Goal: Obtain resource: Download file/media

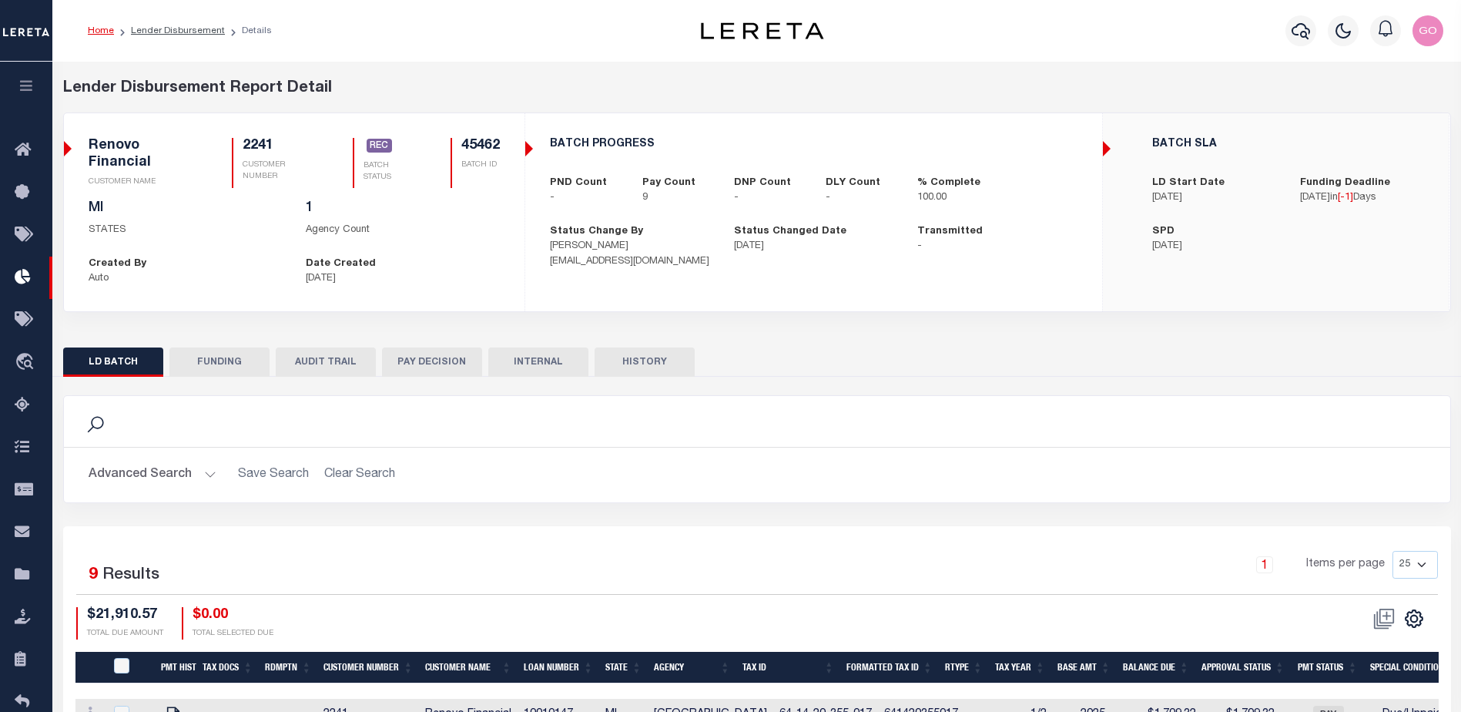
click at [229, 364] on button "FUNDING" at bounding box center [219, 361] width 100 height 29
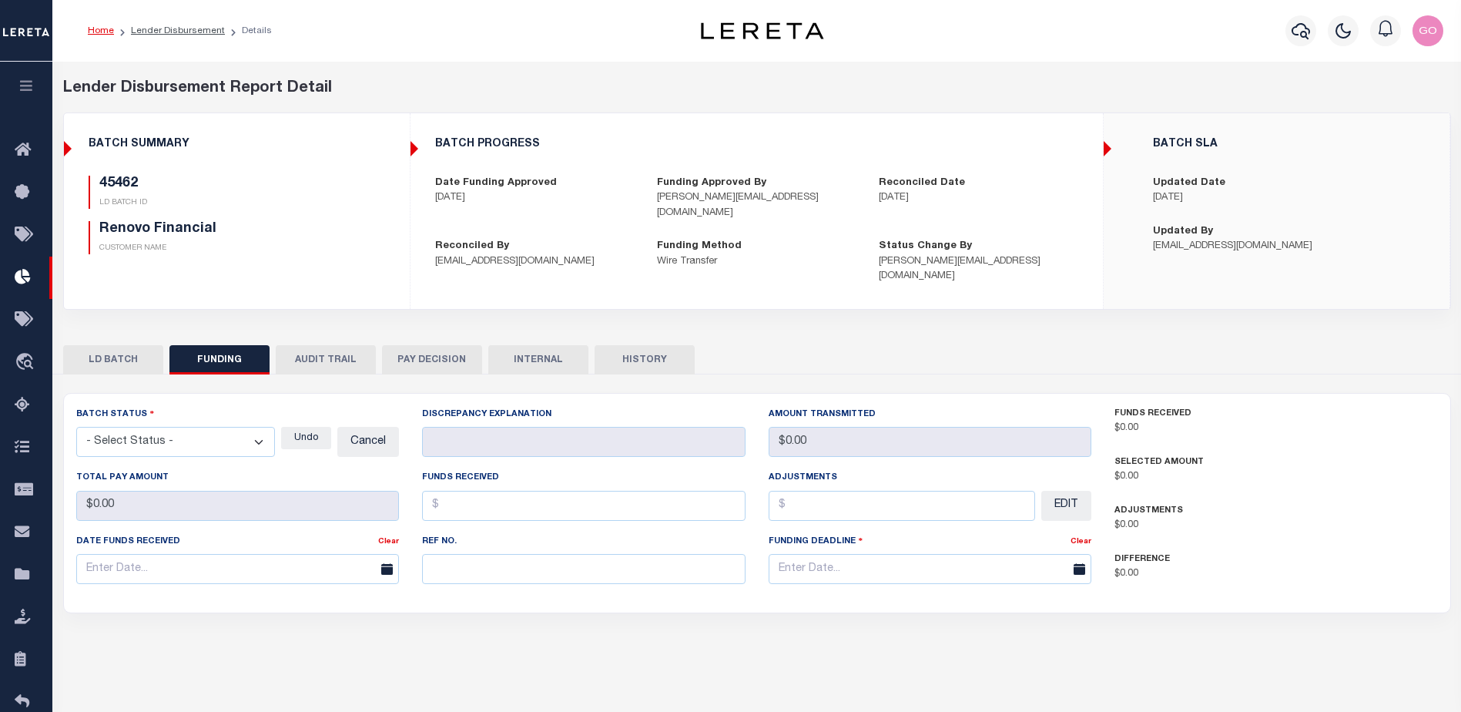
type input "$21,910.57"
type input "$0"
type input "[DATE]"
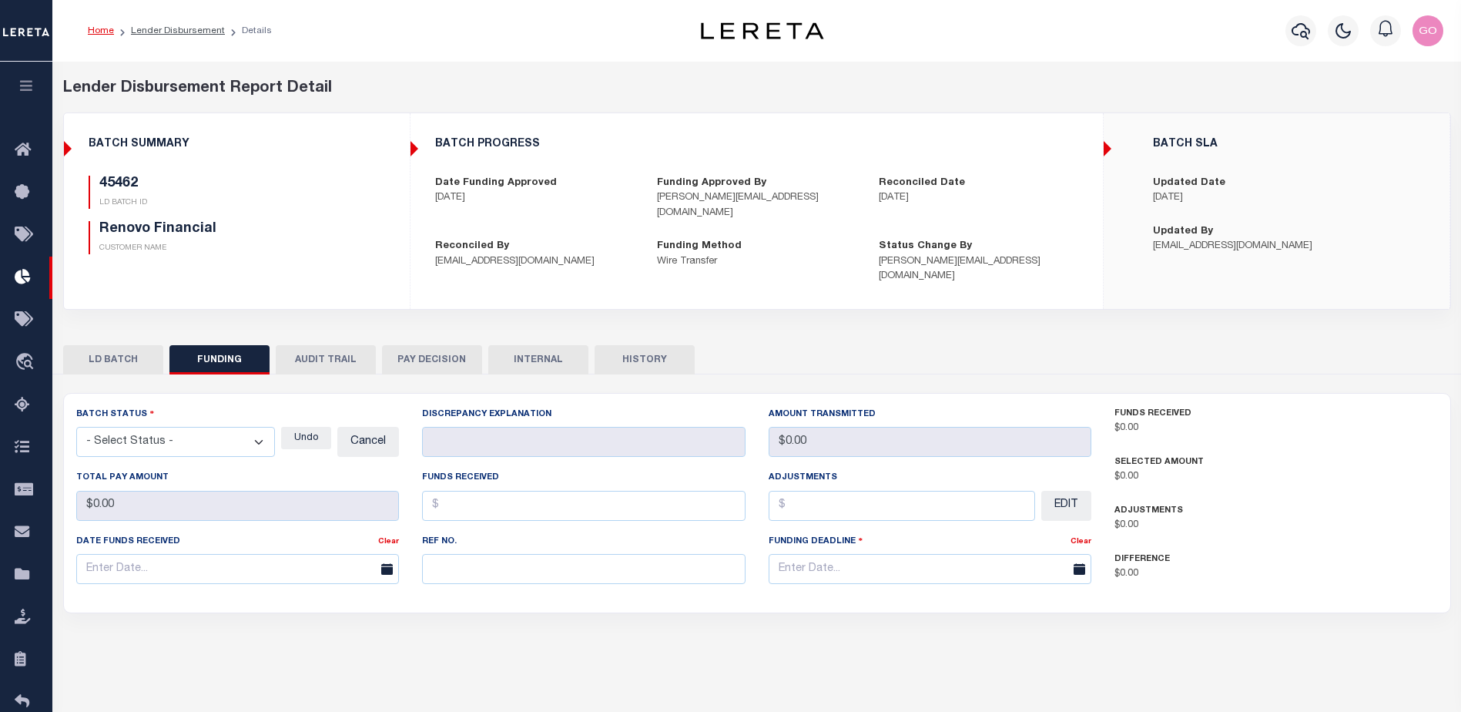
type input "20250815MMQFMP2700366608151732FT03"
type input "[DATE]"
select select "100"
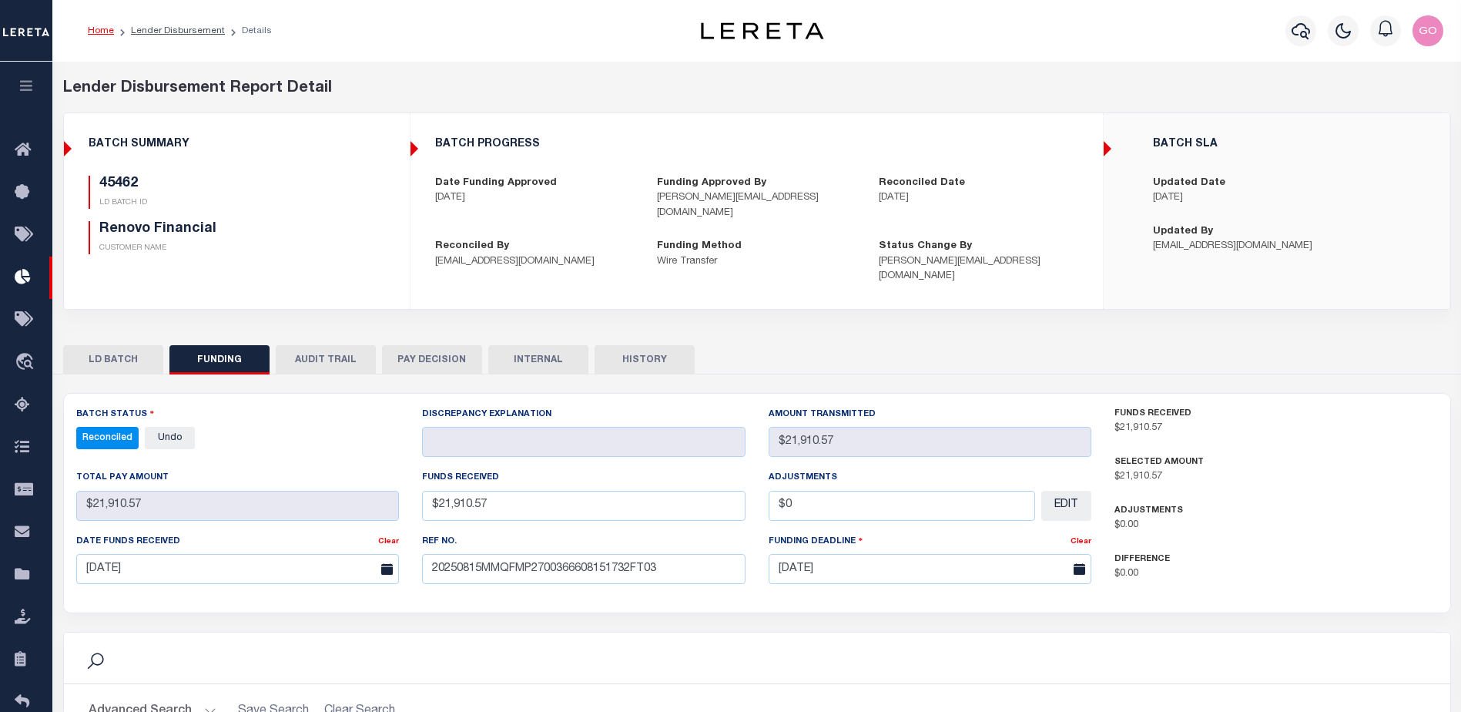
select select "100"
drag, startPoint x: 1331, startPoint y: 488, endPoint x: 1368, endPoint y: 524, distance: 51.7
click at [1331, 503] on div "Adjustments $0.00" at bounding box center [1277, 518] width 324 height 30
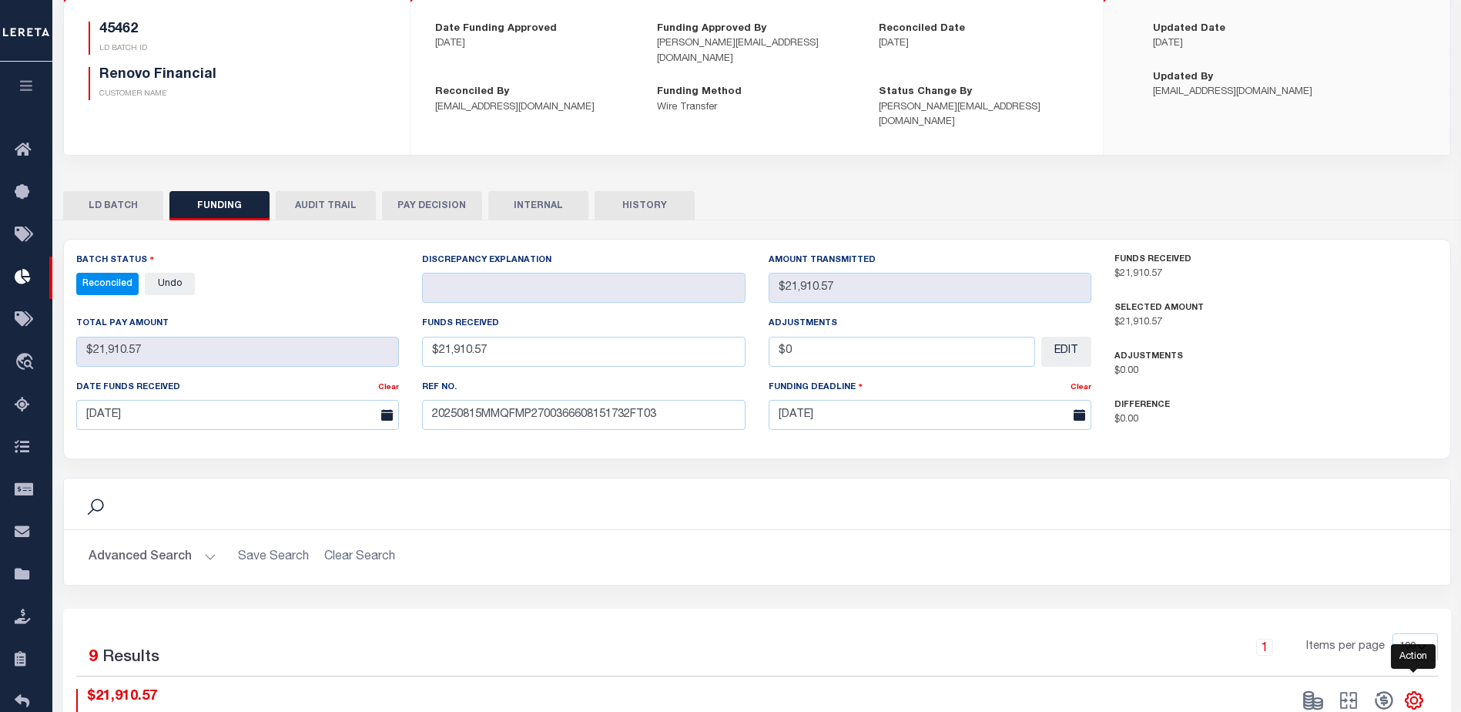
scroll to position [231, 0]
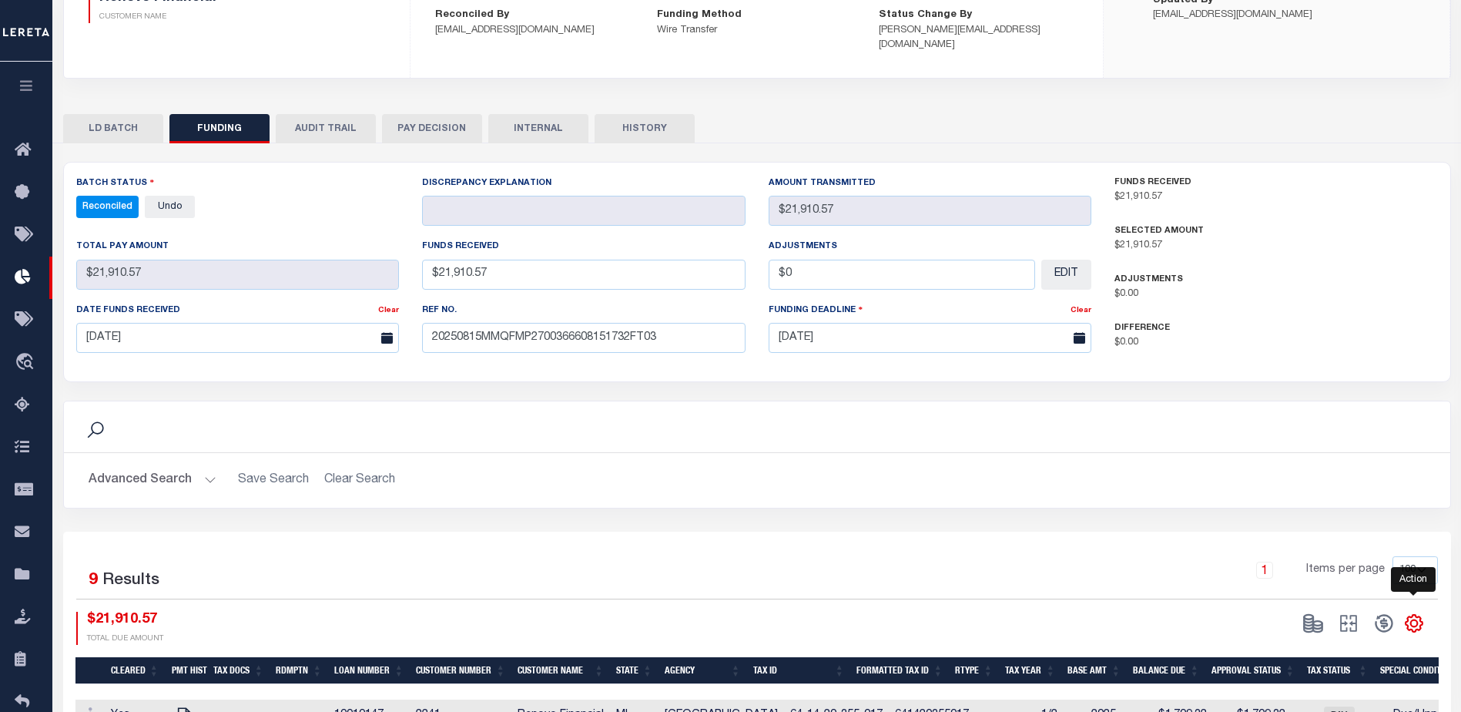
click at [1419, 613] on icon "" at bounding box center [1414, 623] width 20 height 20
click at [1313, 411] on span "CSV" at bounding box center [1302, 416] width 23 height 11
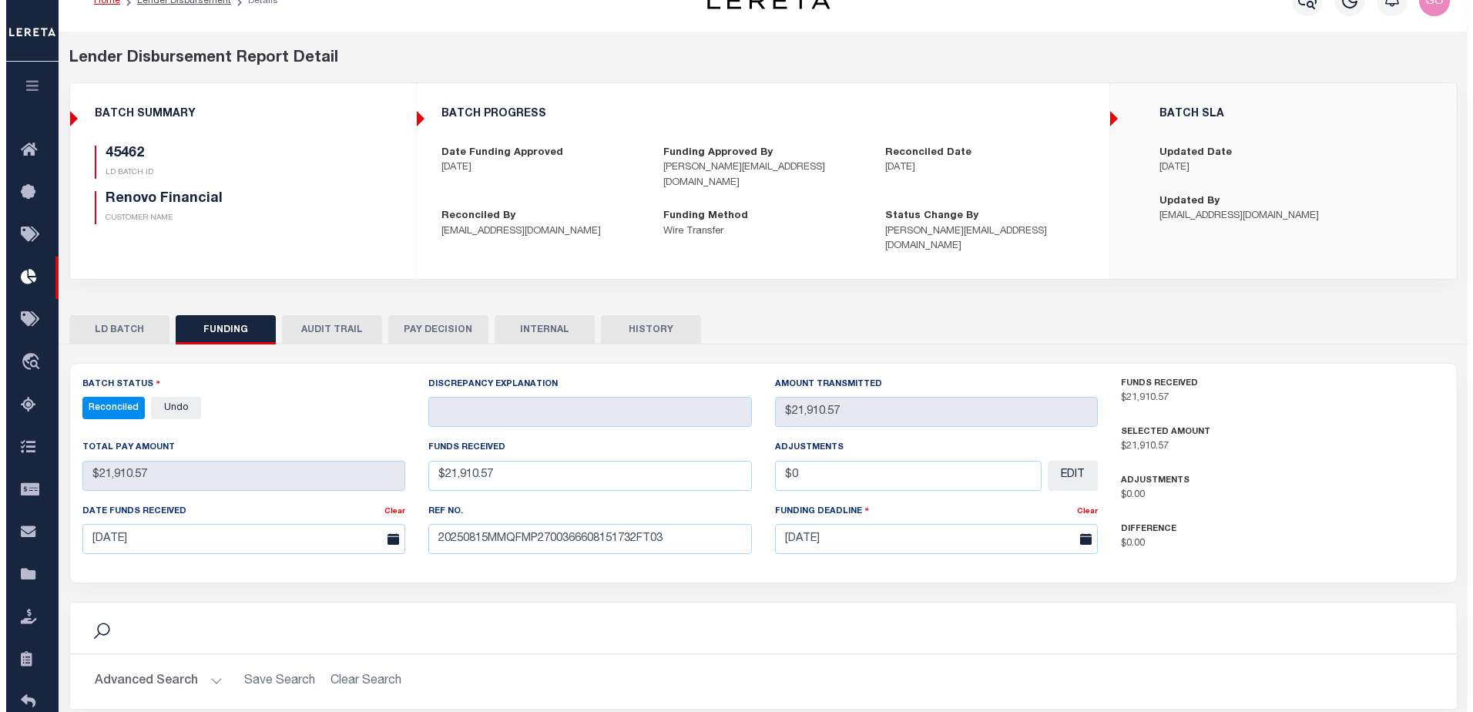
scroll to position [0, 0]
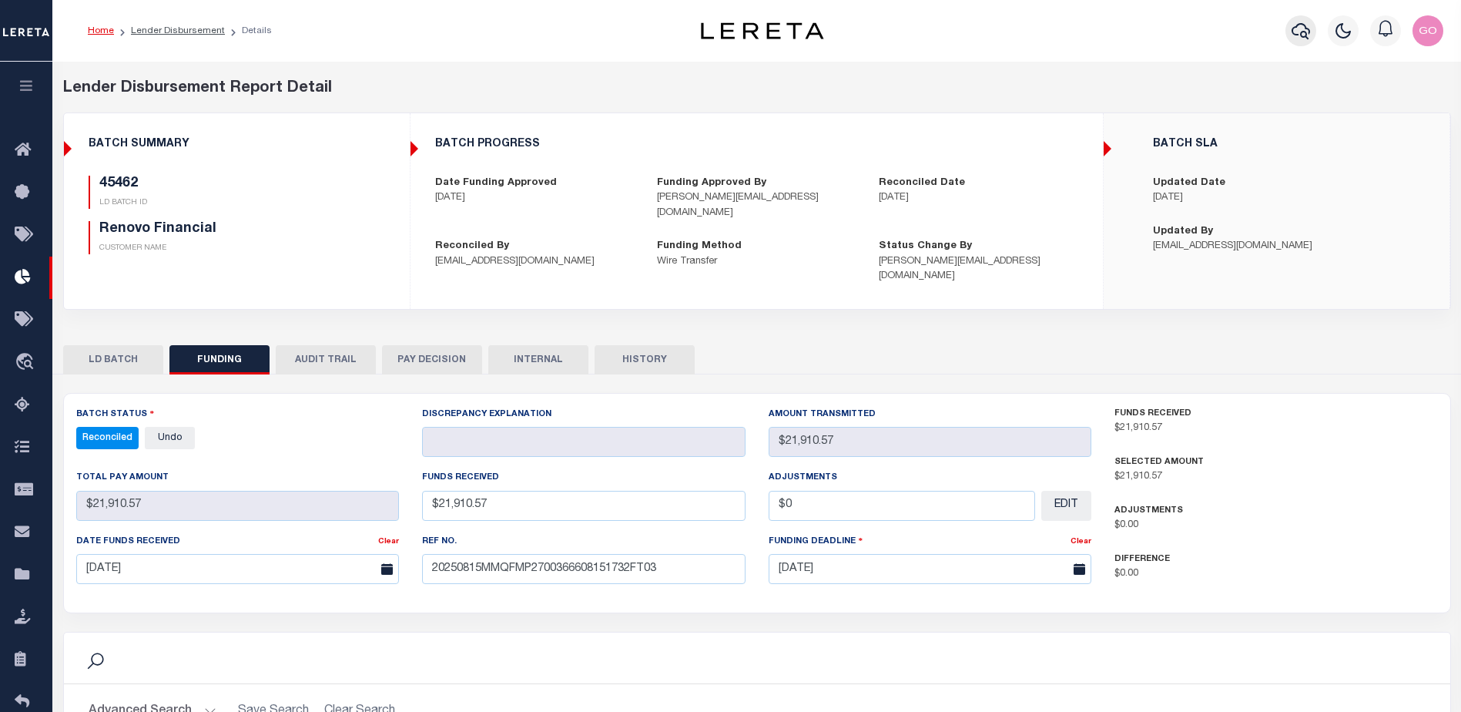
click at [1308, 29] on icon "button" at bounding box center [1301, 31] width 18 height 18
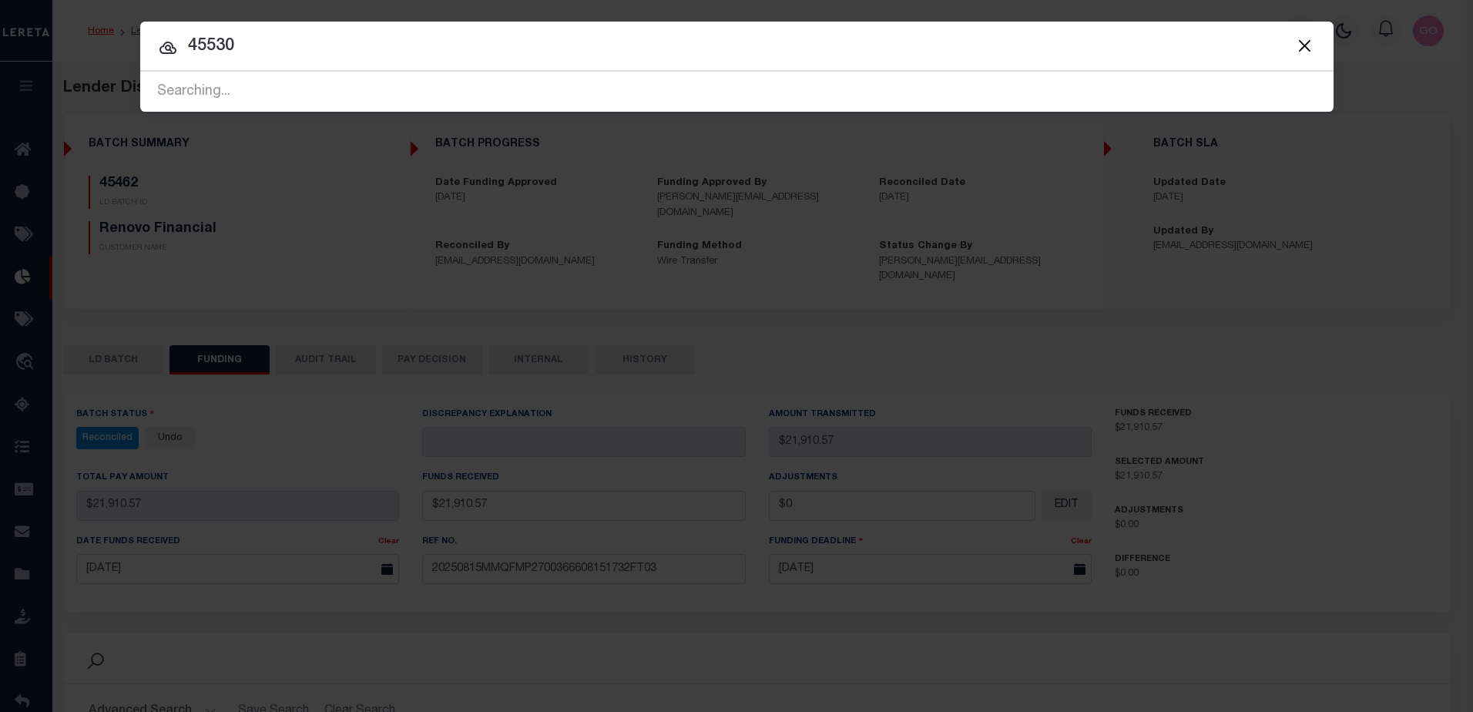
type input "45530"
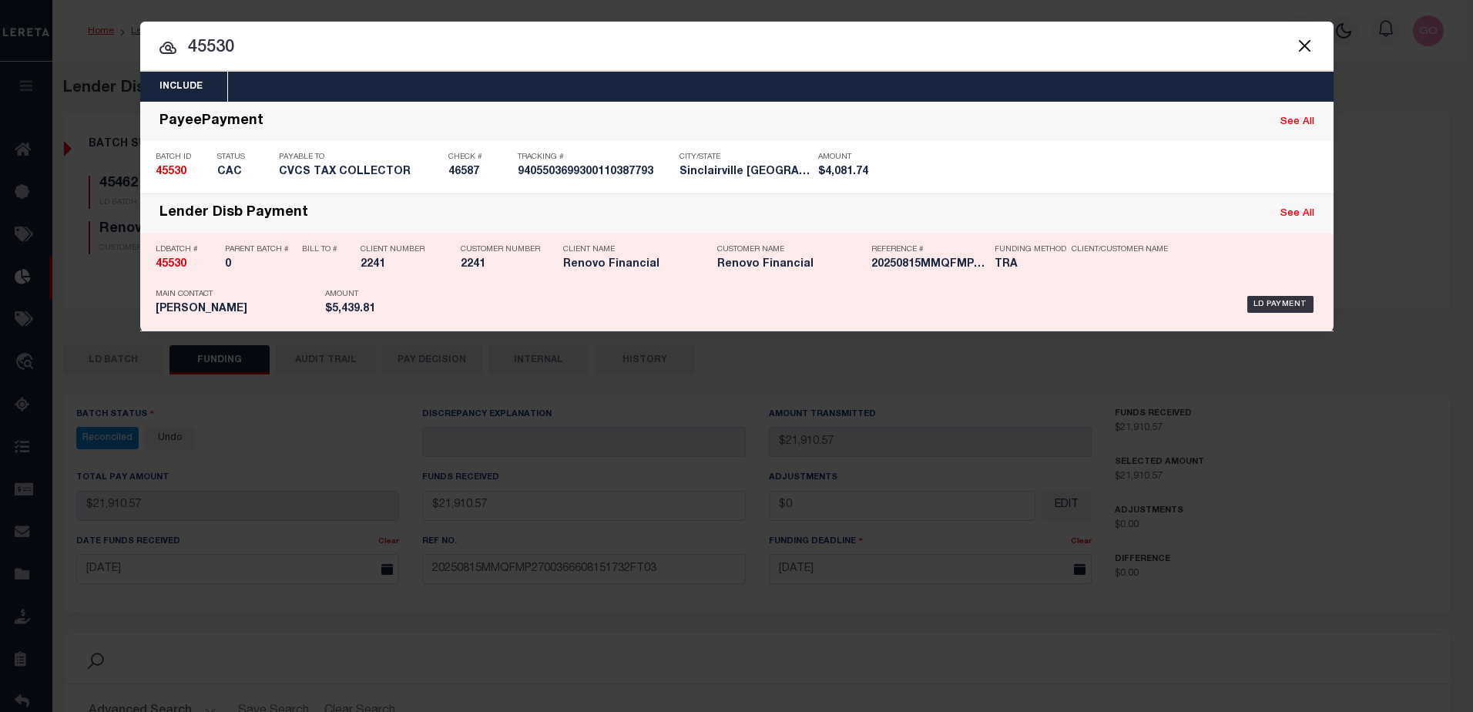
click at [173, 267] on strong "45530" at bounding box center [171, 264] width 31 height 11
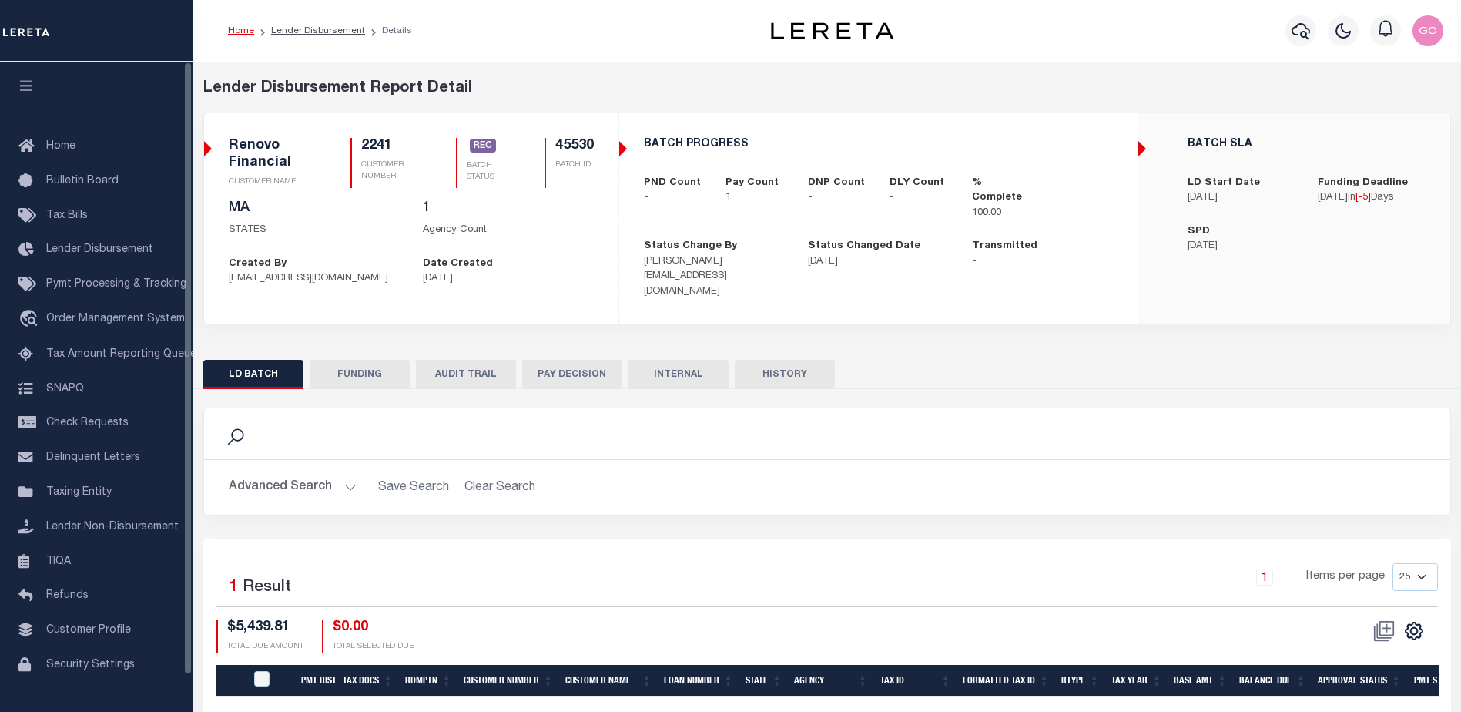
click at [360, 368] on button "FUNDING" at bounding box center [360, 374] width 100 height 29
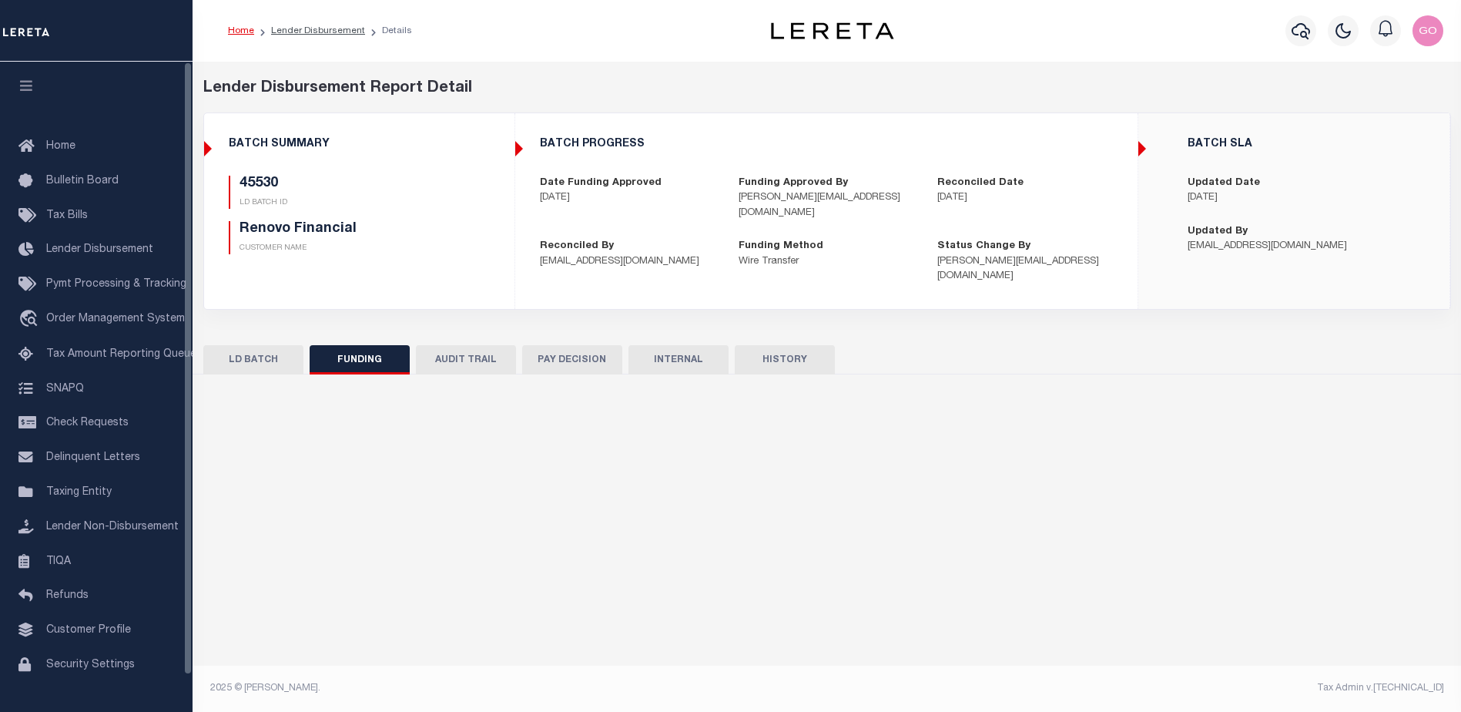
type input "$5,439.81"
type input "$0"
type input "[DATE]"
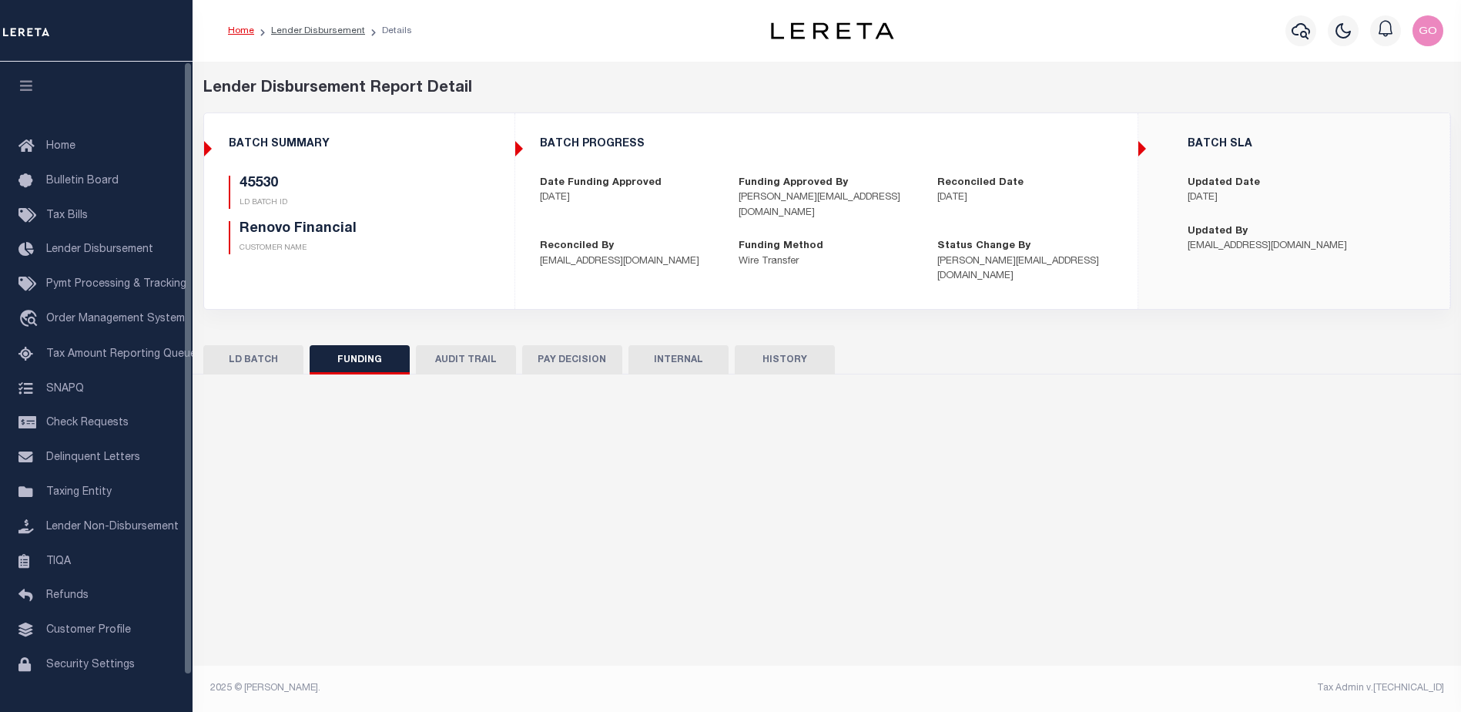
type input "20250815MMQFMP2700366608151732FT03"
type input "08/14/2025"
select select "100"
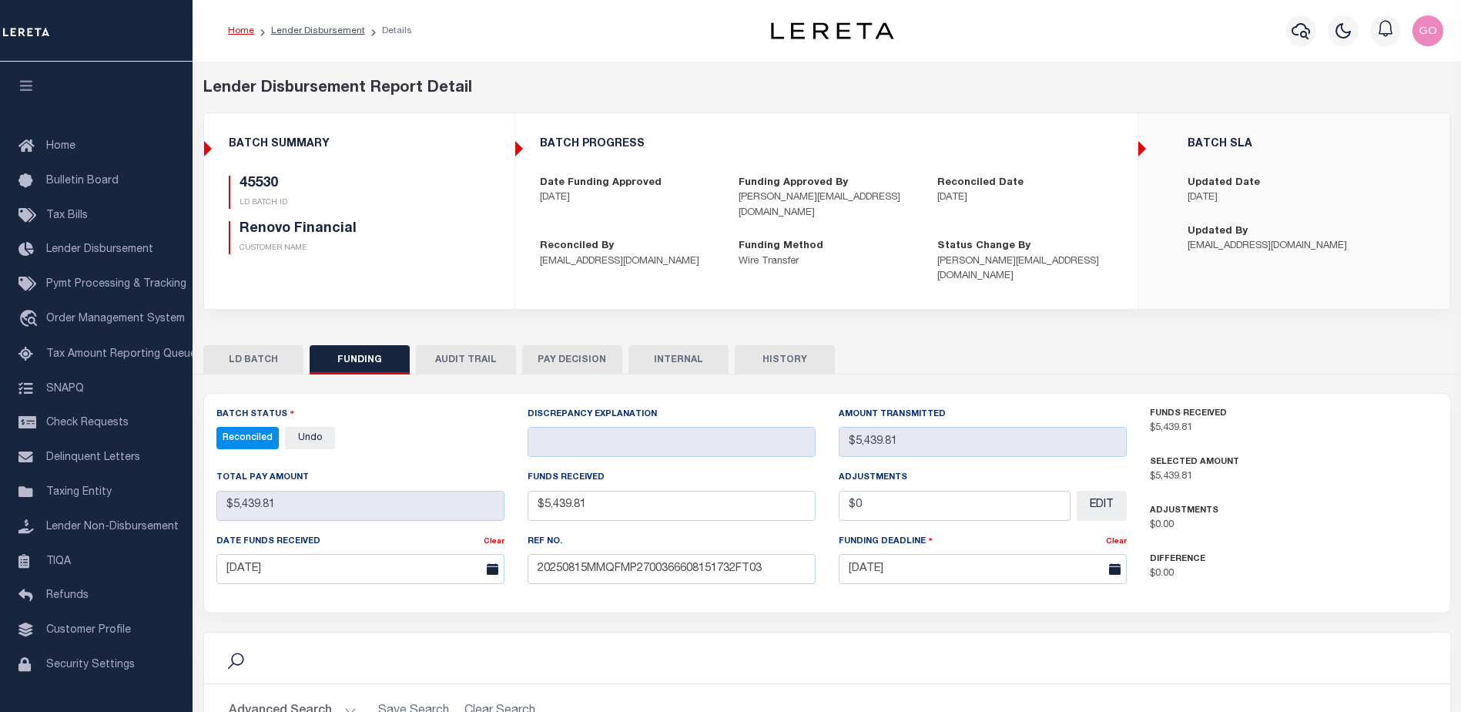
select select "100"
click at [488, 226] on div "45530 LD BATCH ID Renovo Financial CUSTOMER NAME" at bounding box center [360, 215] width 262 height 79
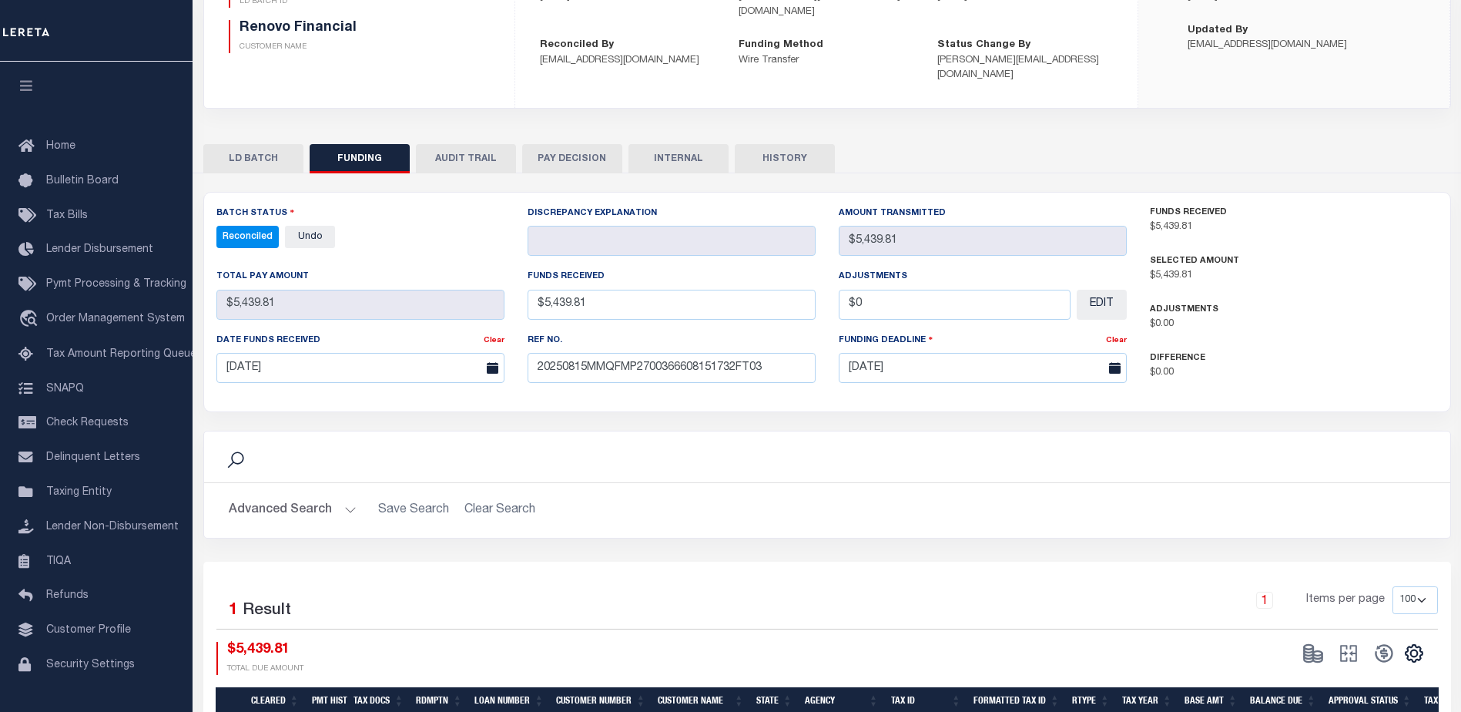
scroll to position [231, 0]
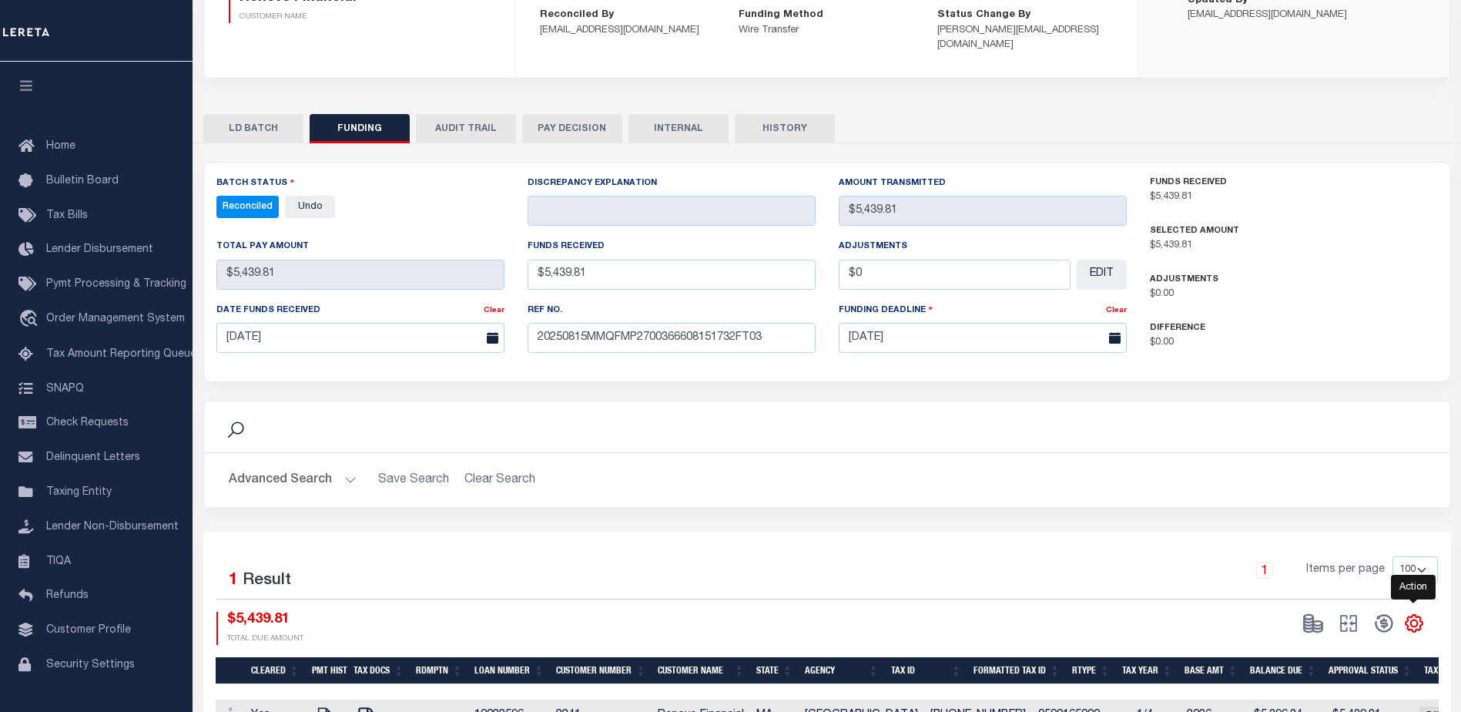
click at [1420, 615] on icon "" at bounding box center [1414, 623] width 17 height 17
click at [1320, 402] on link "CSV" at bounding box center [1351, 417] width 150 height 30
click at [1061, 102] on div "LD BATCH FUNDING AUDIT TRAIL PAY DECISION INTERNAL HISTORY" at bounding box center [827, 424] width 1271 height 644
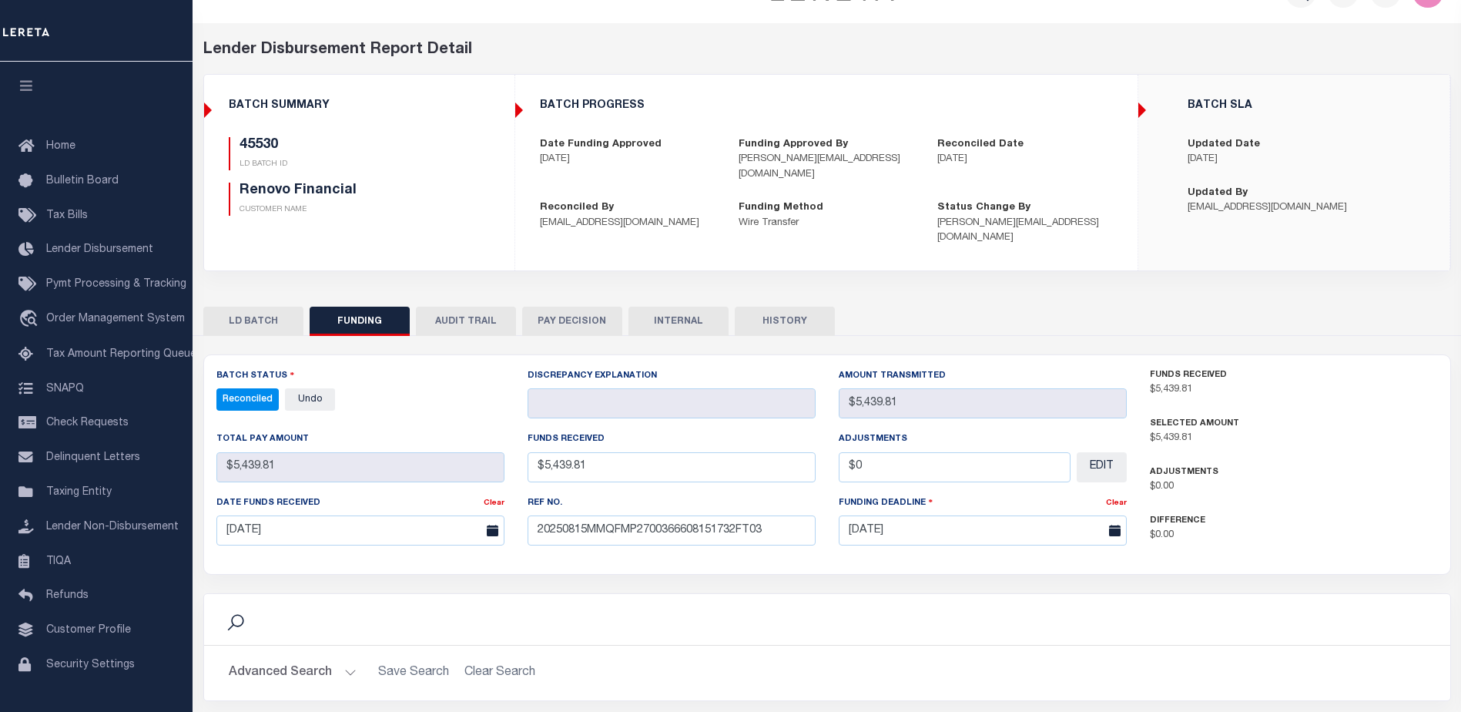
scroll to position [0, 0]
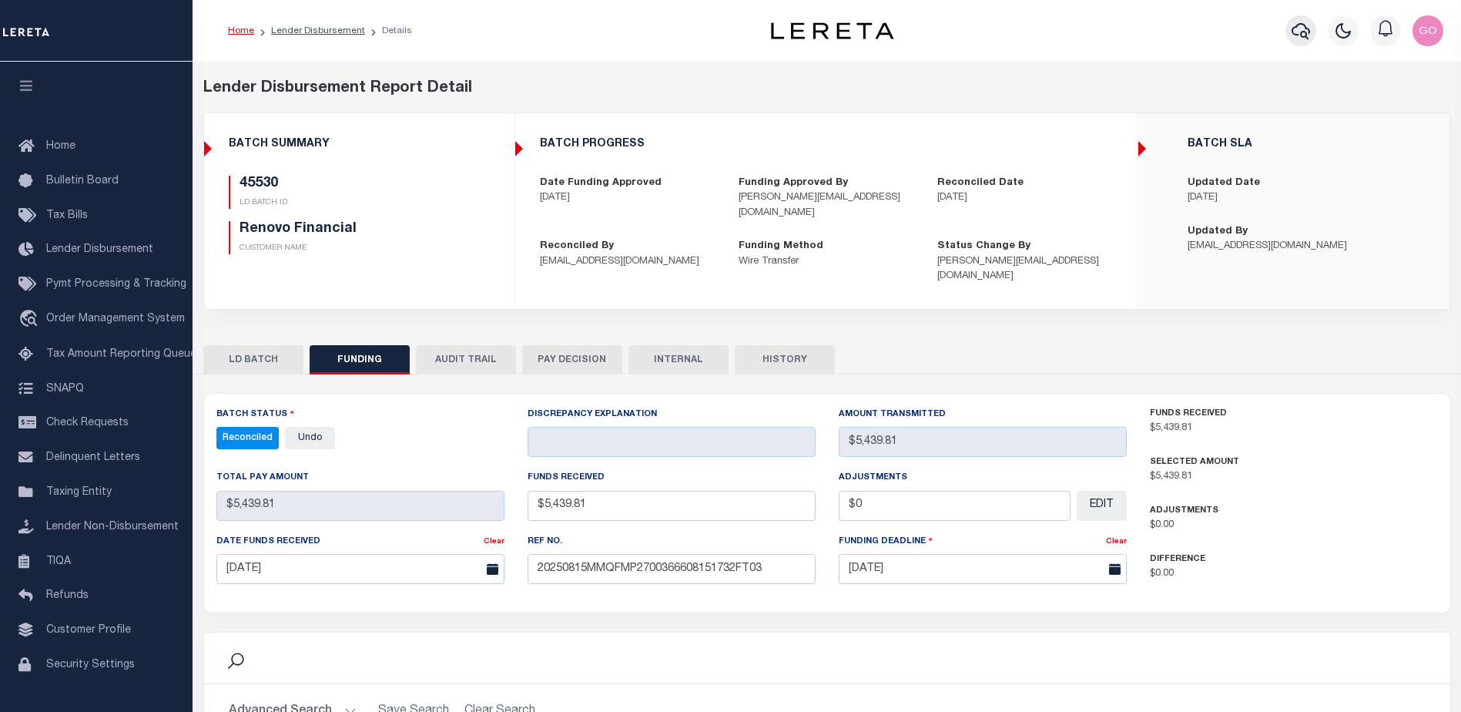
click at [1299, 30] on icon "button" at bounding box center [1301, 31] width 18 height 18
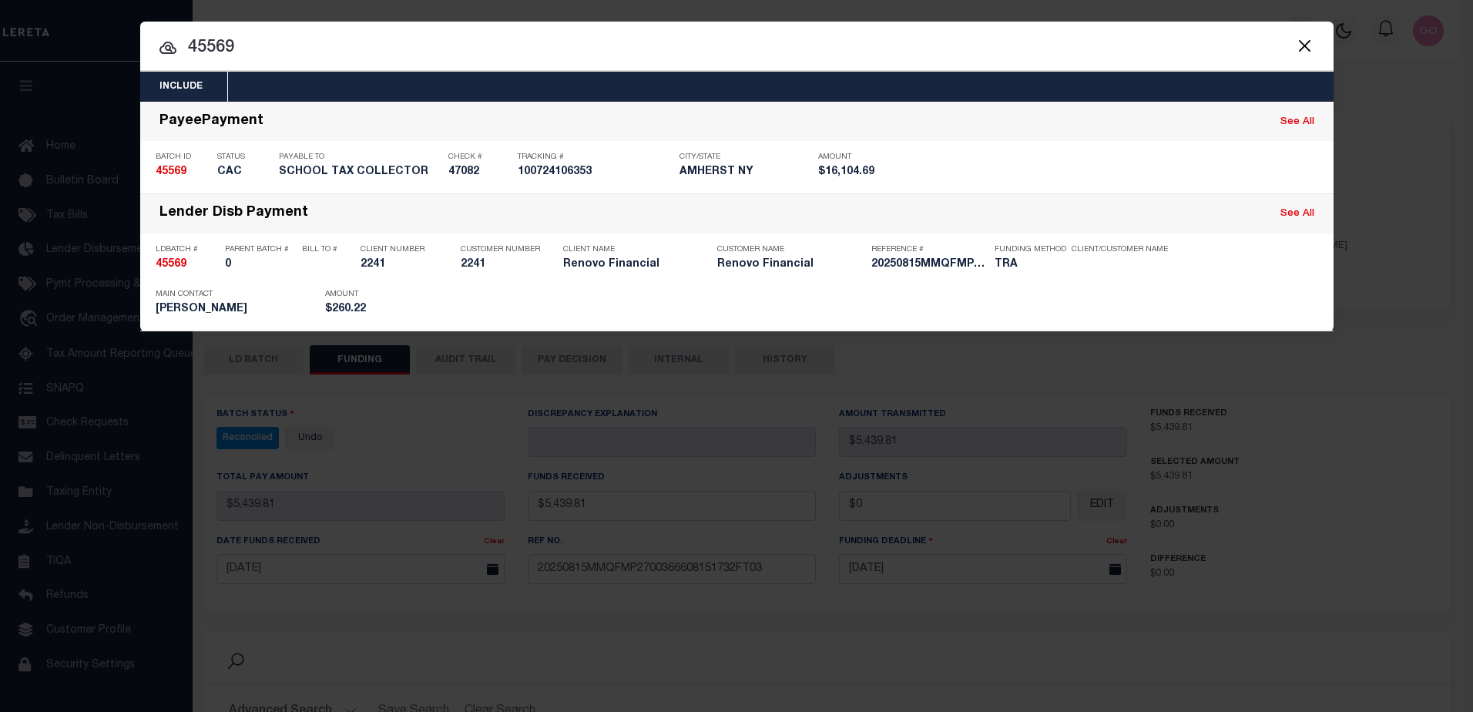
click at [236, 46] on input "45569" at bounding box center [736, 48] width 1193 height 27
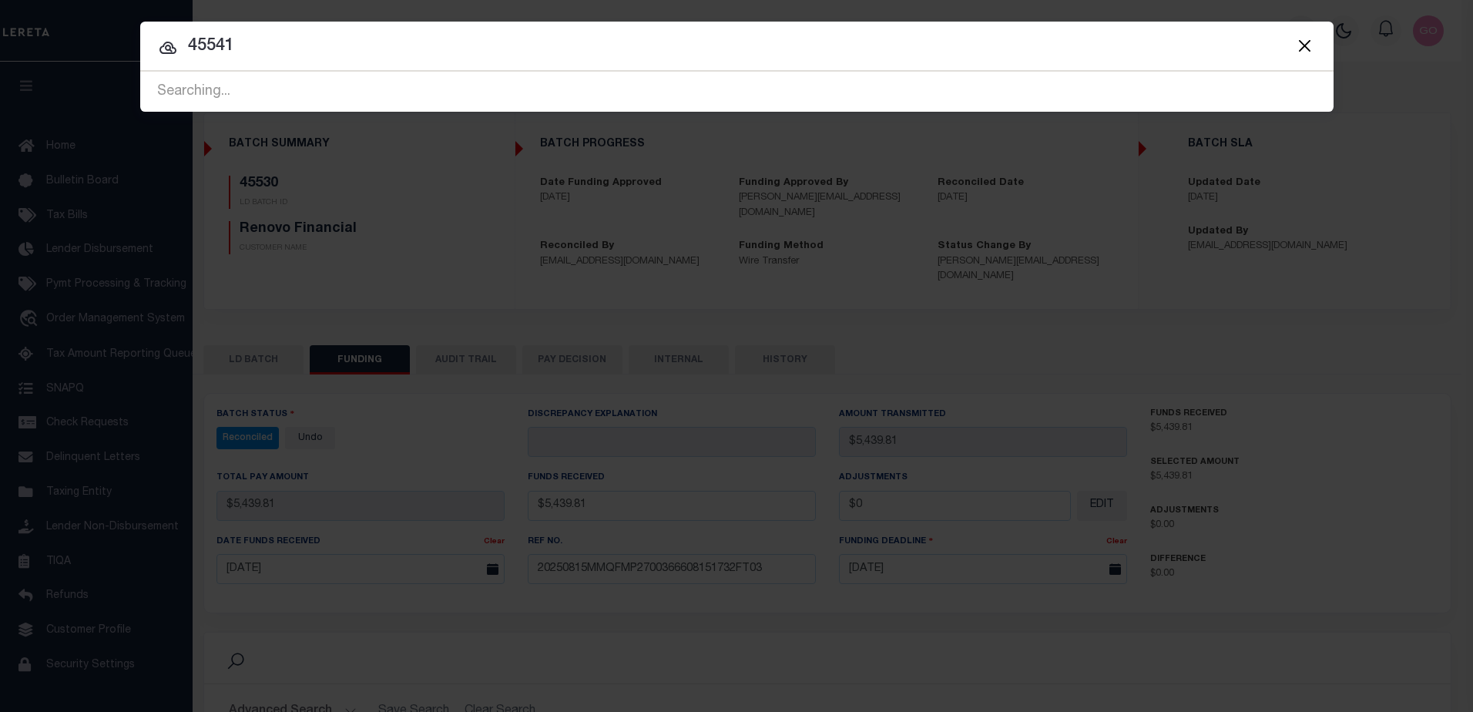
type input "45541"
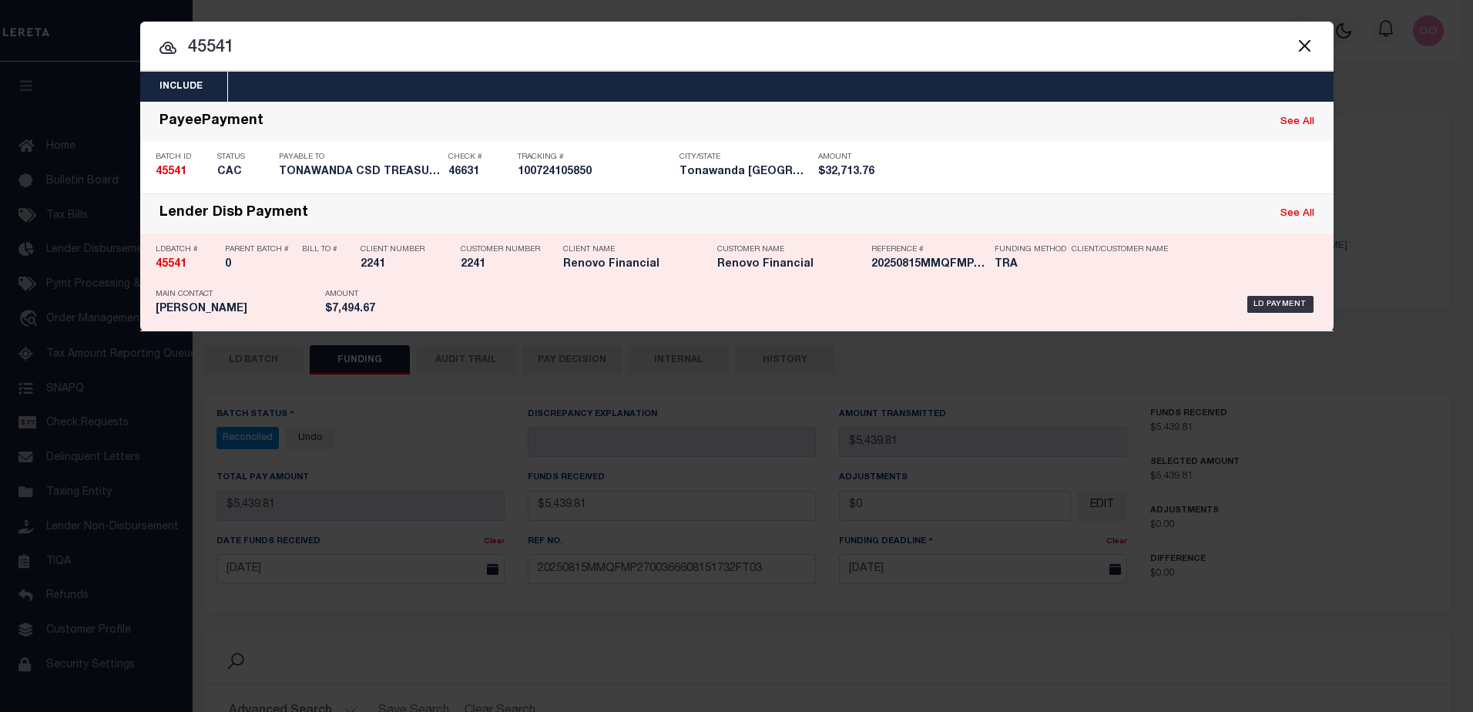
click at [181, 268] on strong "45541" at bounding box center [171, 264] width 31 height 11
checkbox input "true"
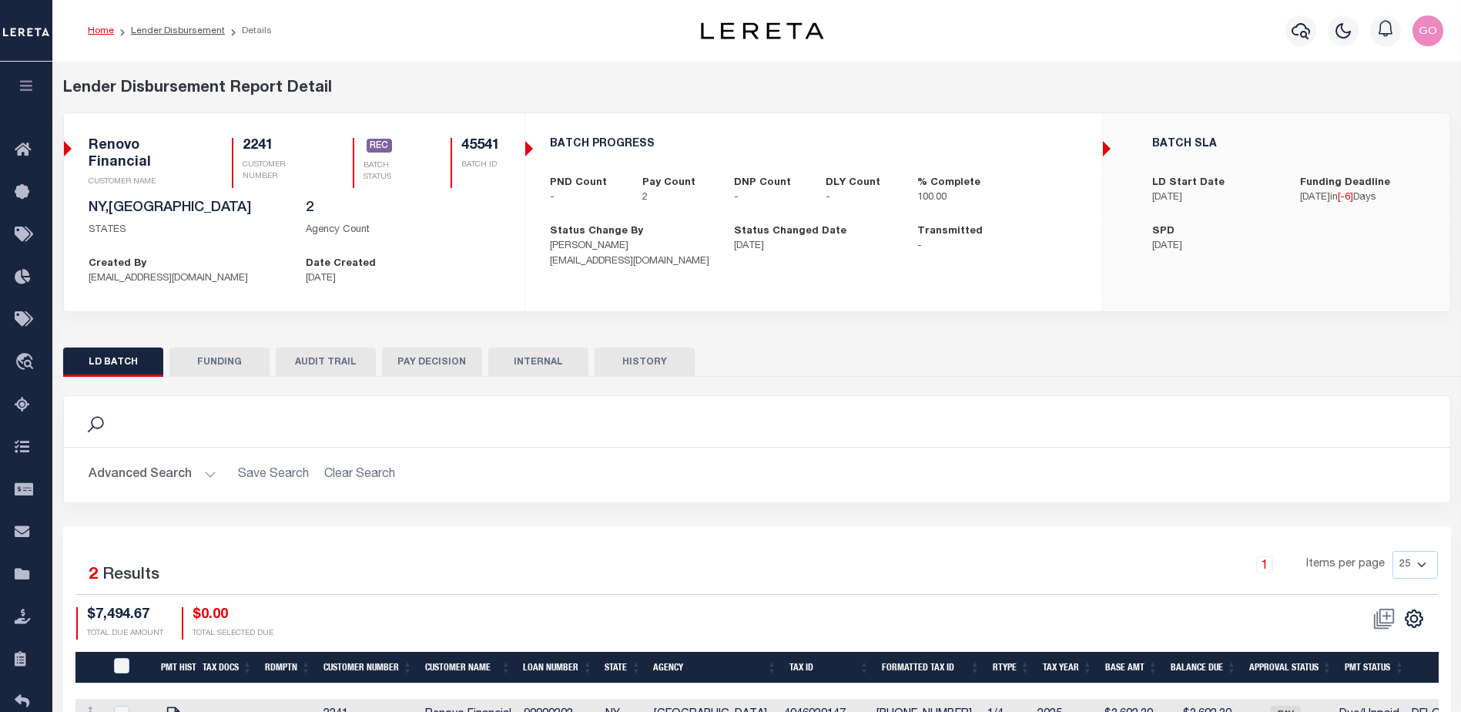
click at [237, 360] on button "FUNDING" at bounding box center [219, 361] width 100 height 29
type input "$7,494.67"
type input "$0"
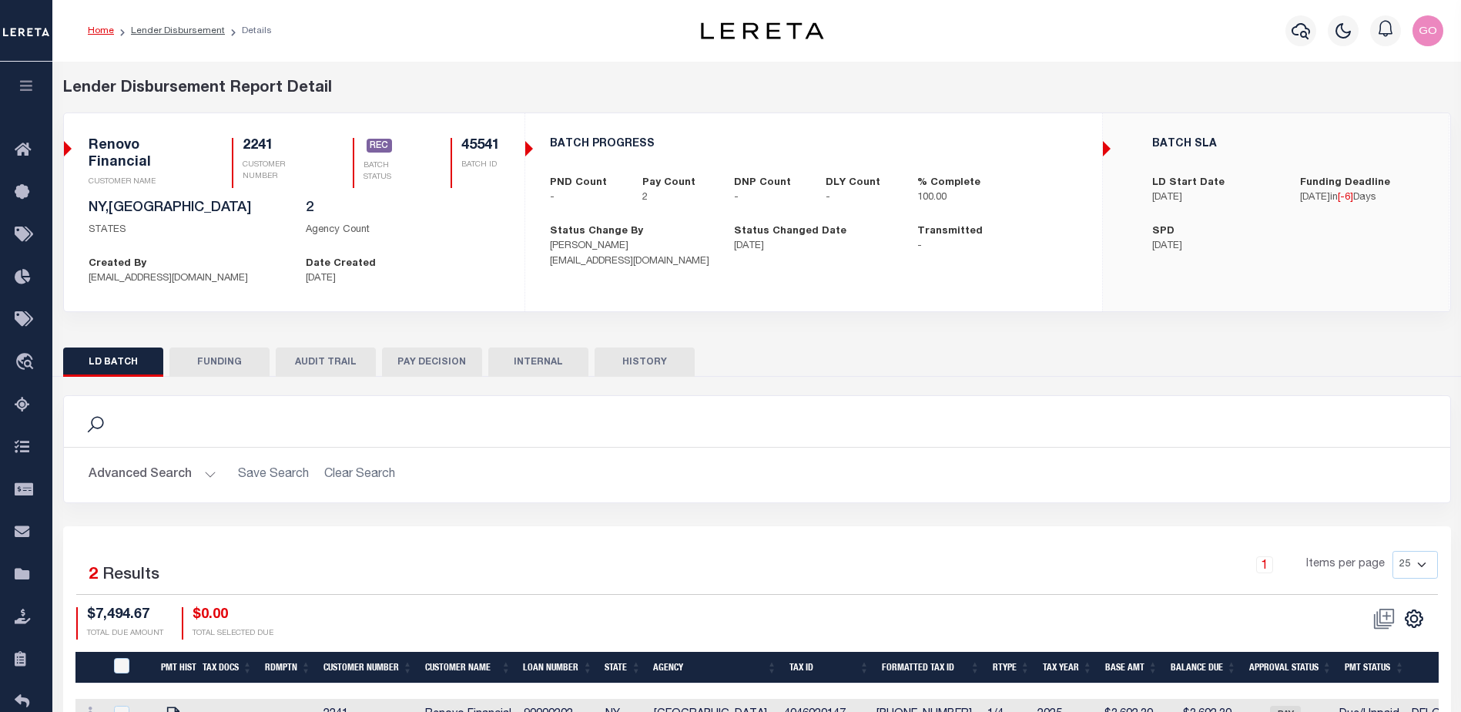
type input "08/13/2025"
select select "100"
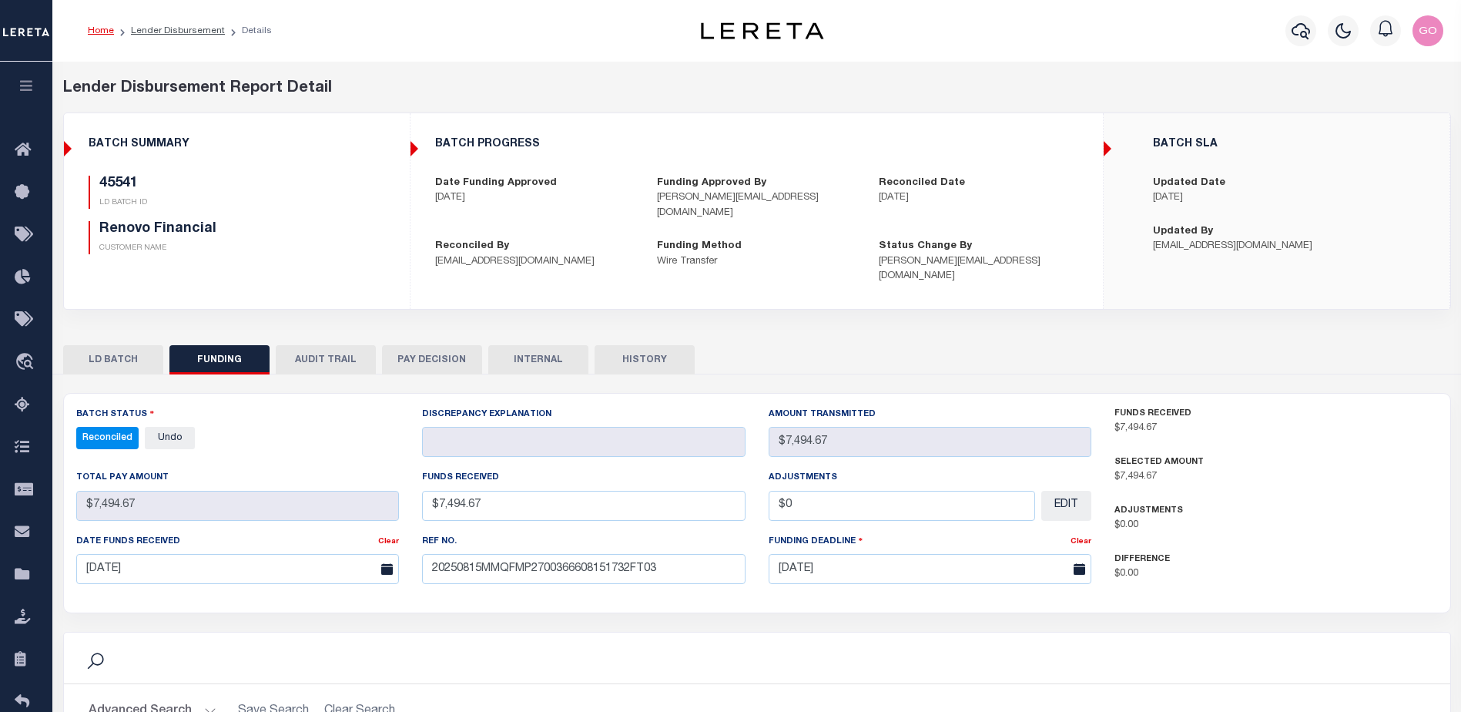
select select "100"
drag, startPoint x: 354, startPoint y: 233, endPoint x: 342, endPoint y: 254, distance: 23.8
click at [354, 233] on div "45541 LD BATCH ID Renovo Financial CUSTOMER NAME" at bounding box center [237, 215] width 297 height 79
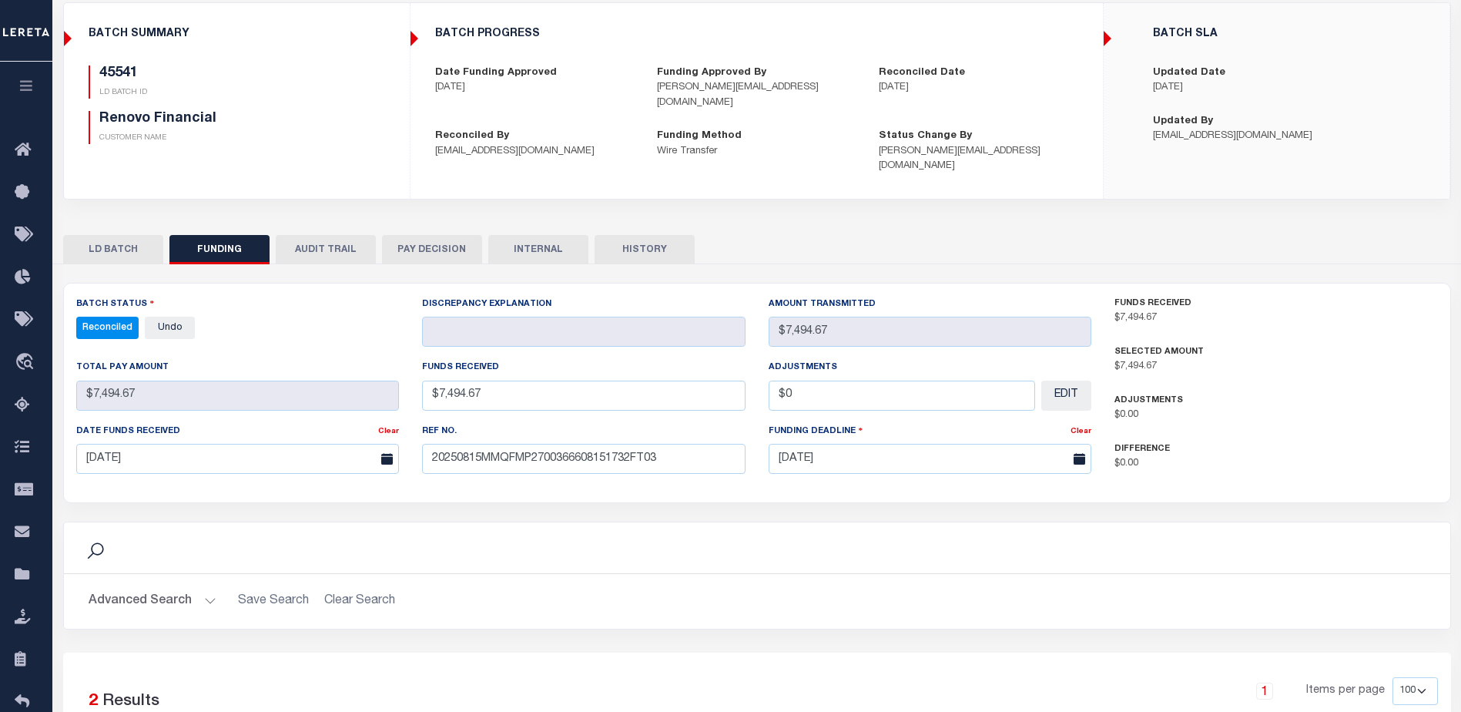
scroll to position [154, 0]
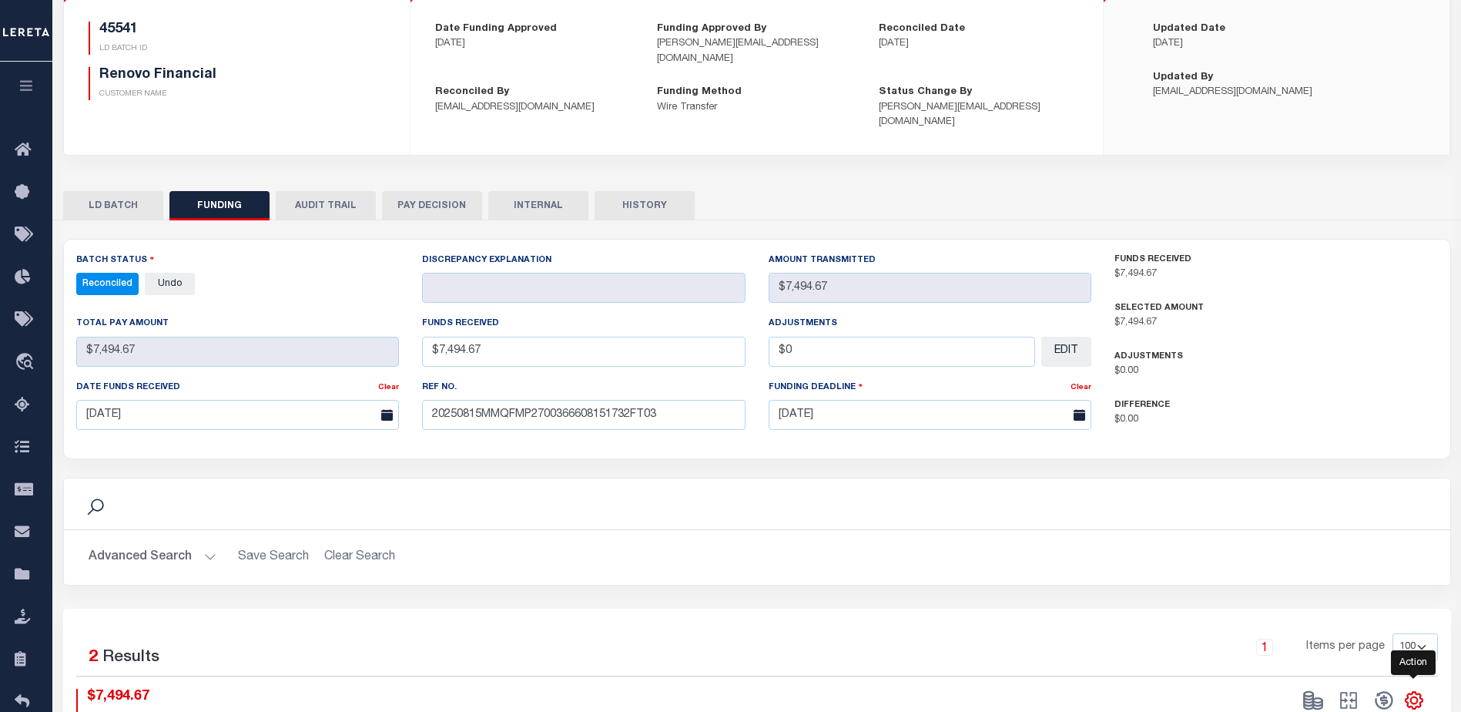
click at [1421, 692] on icon "" at bounding box center [1414, 700] width 17 height 17
click at [1306, 488] on span "CSV" at bounding box center [1302, 493] width 23 height 11
click at [411, 478] on div "Search" at bounding box center [757, 503] width 1387 height 51
